Goal: Find contact information: Find contact information

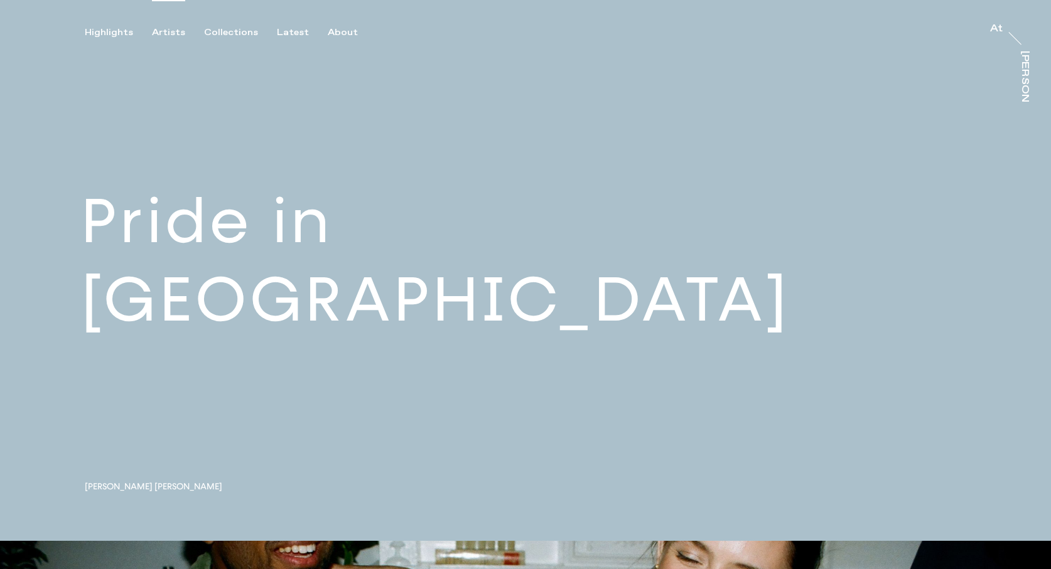
click at [173, 36] on div "Artists" at bounding box center [168, 32] width 33 height 11
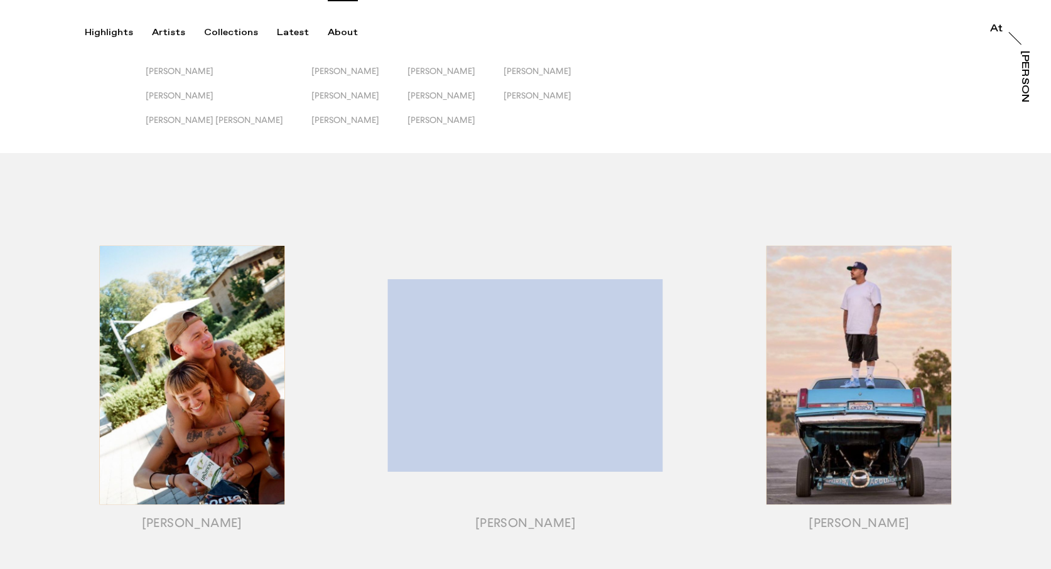
click at [338, 31] on div "About" at bounding box center [343, 32] width 30 height 11
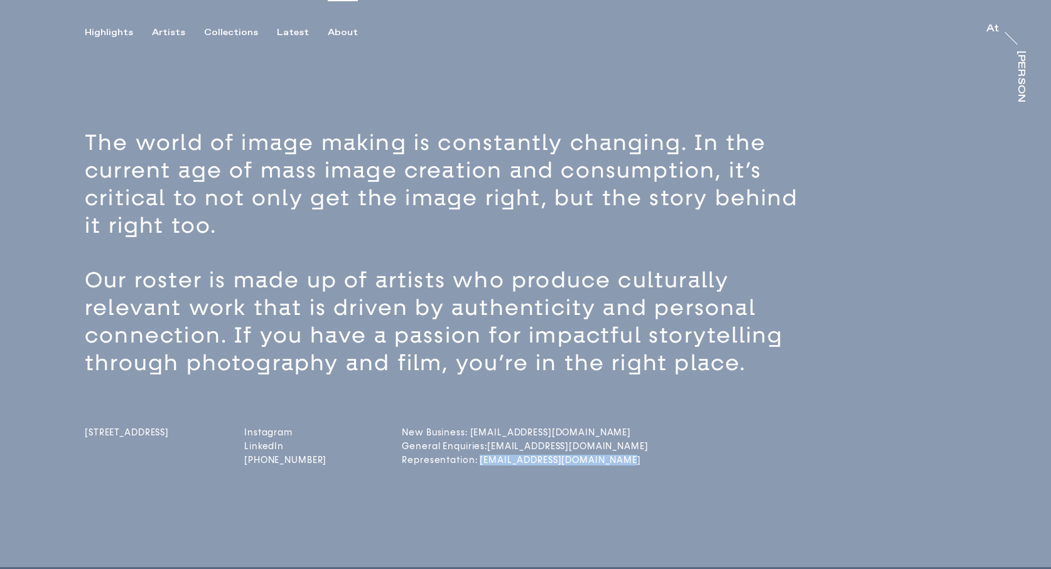
drag, startPoint x: 657, startPoint y: 457, endPoint x: 502, endPoint y: 465, distance: 155.9
click at [502, 465] on div "[STREET_ADDRESS] Instagram LinkedIn [PHONE_NUMBER] New Business: [EMAIL_ADDRESS…" at bounding box center [547, 423] width 925 height 92
copy link "[EMAIL_ADDRESS][DOMAIN_NAME]"
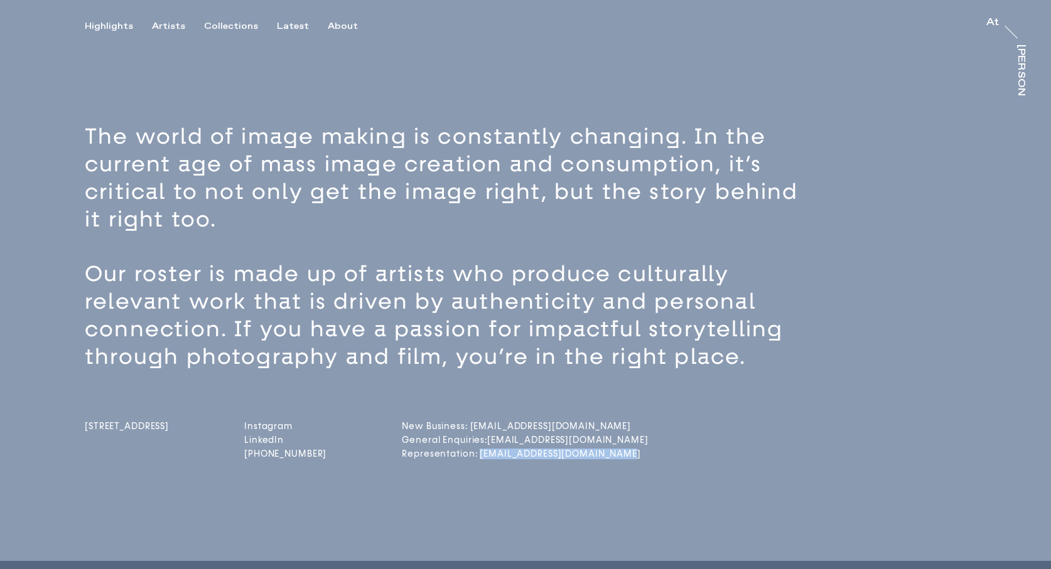
click at [335, 22] on div "About" at bounding box center [343, 26] width 30 height 11
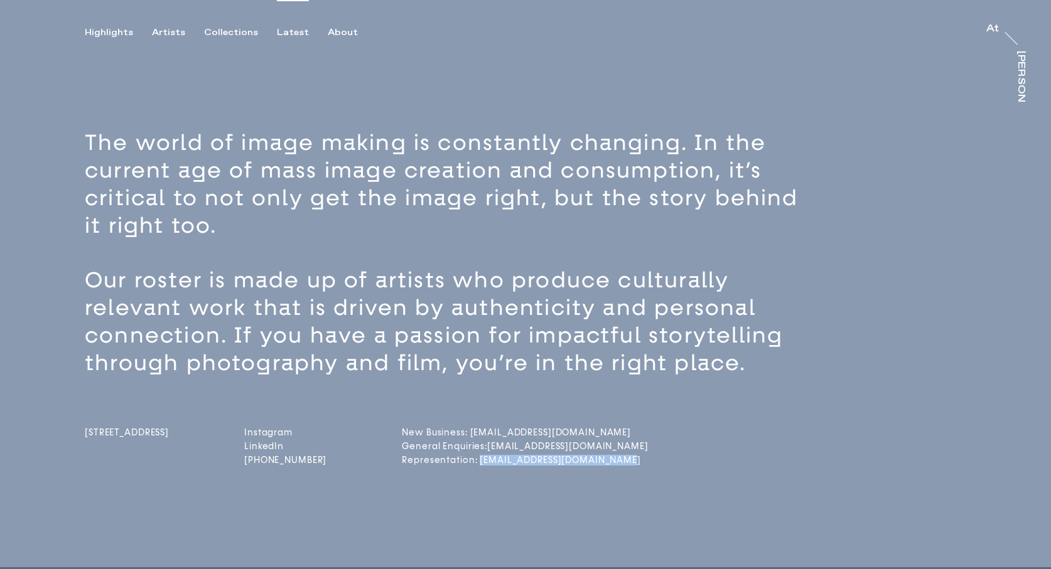
click at [289, 38] on div "Latest" at bounding box center [293, 32] width 32 height 11
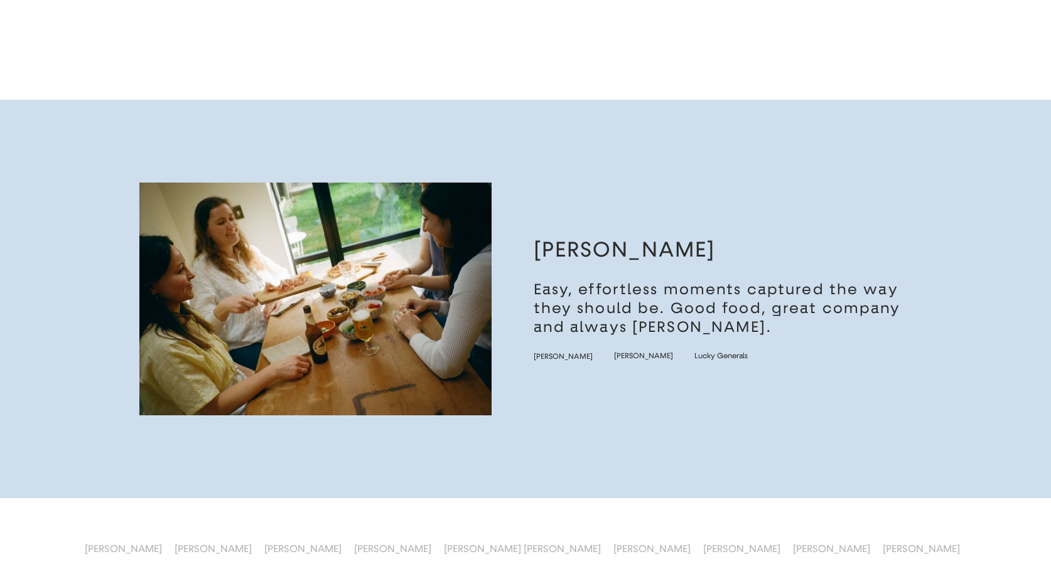
scroll to position [5435, 0]
